Goal: Task Accomplishment & Management: Manage account settings

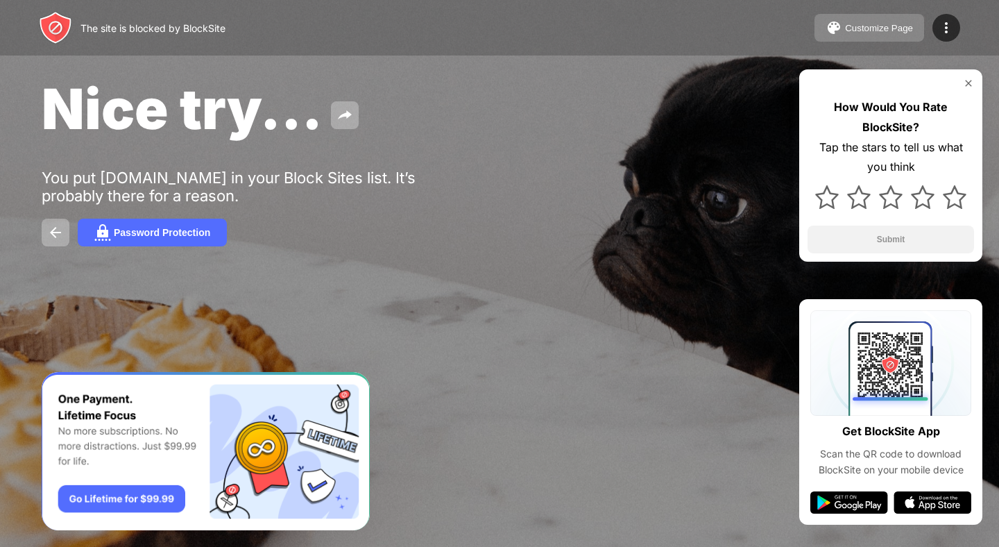
click at [841, 40] on button "Customize Page" at bounding box center [869, 28] width 110 height 28
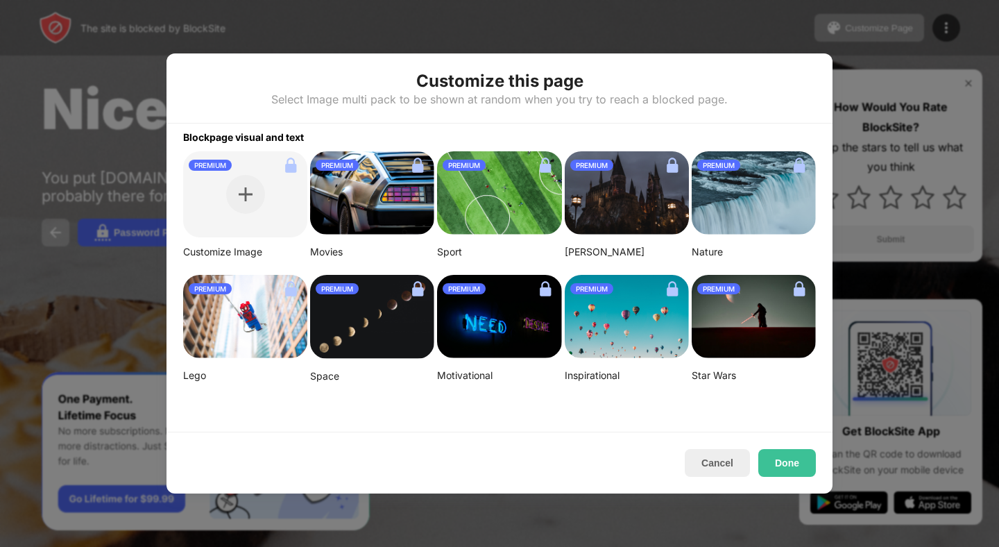
click at [861, 62] on div at bounding box center [499, 273] width 999 height 547
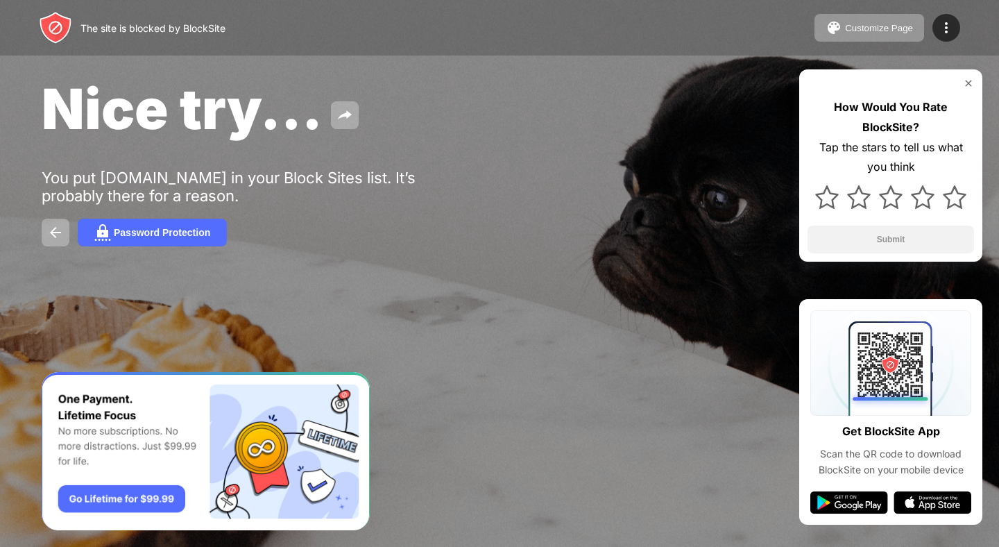
click at [921, 43] on div "The site is blocked by BlockSite Customize Page Edit Block List Redirect Custom…" at bounding box center [499, 27] width 999 height 55
click at [932, 40] on div "Customize Page Edit Block List Redirect Customize Block Page Upgrade Password P…" at bounding box center [887, 28] width 146 height 28
click at [941, 36] on div at bounding box center [946, 28] width 28 height 28
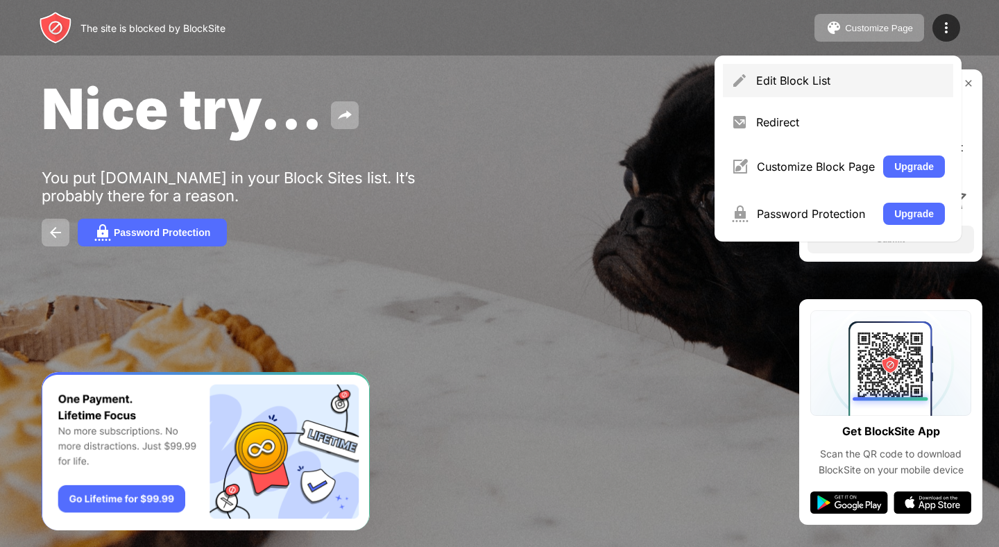
click at [895, 74] on div "Edit Block List" at bounding box center [850, 81] width 189 height 14
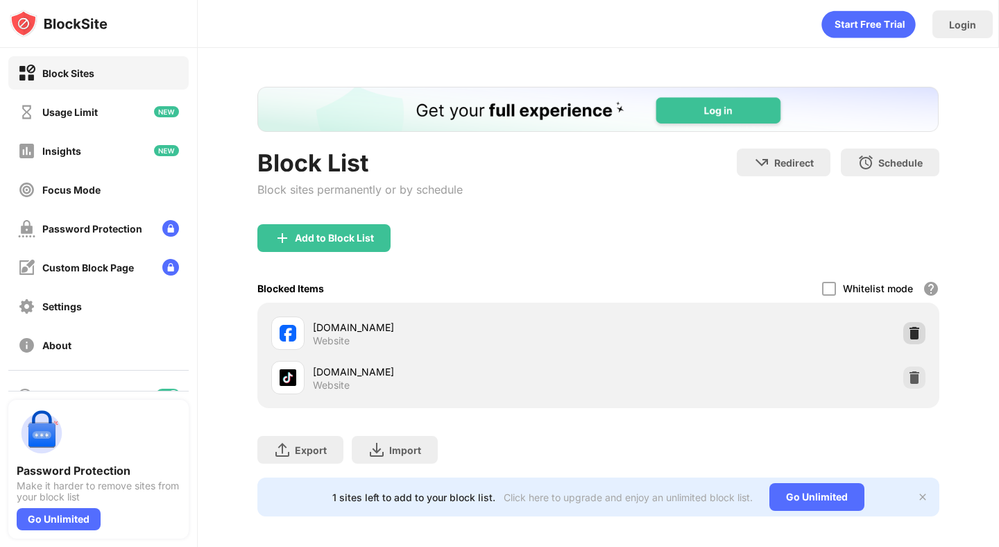
click at [914, 337] on img at bounding box center [914, 333] width 14 height 14
